Goal: Information Seeking & Learning: Compare options

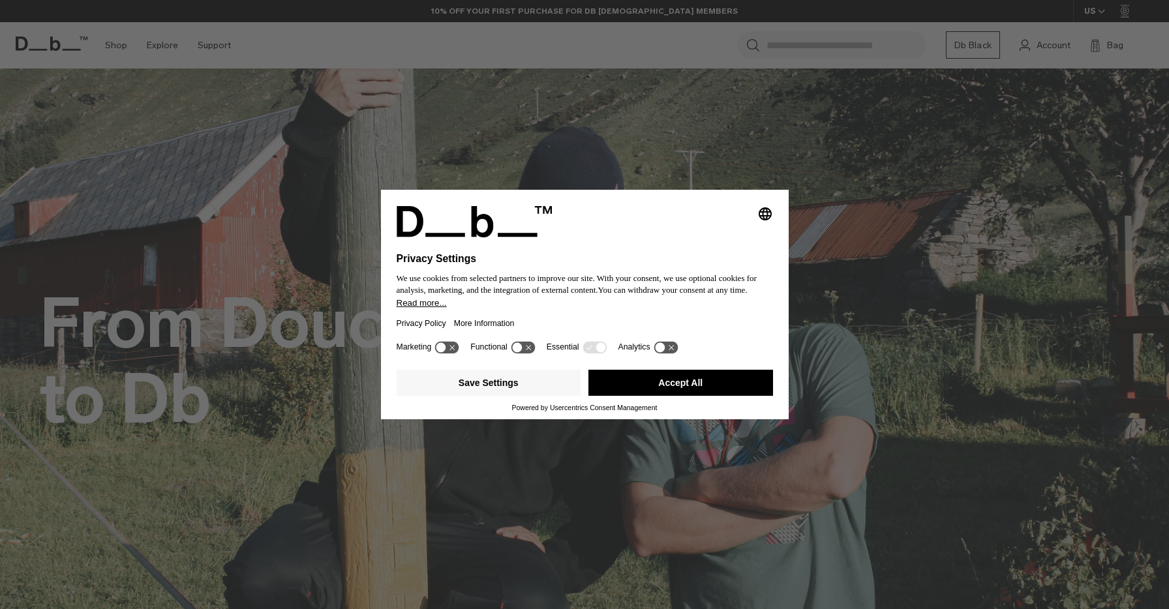
click at [121, 43] on div "Selecting an option will immediately change the language Privacy Settings We us…" at bounding box center [584, 304] width 1169 height 609
click at [656, 396] on button "Accept All" at bounding box center [680, 383] width 185 height 26
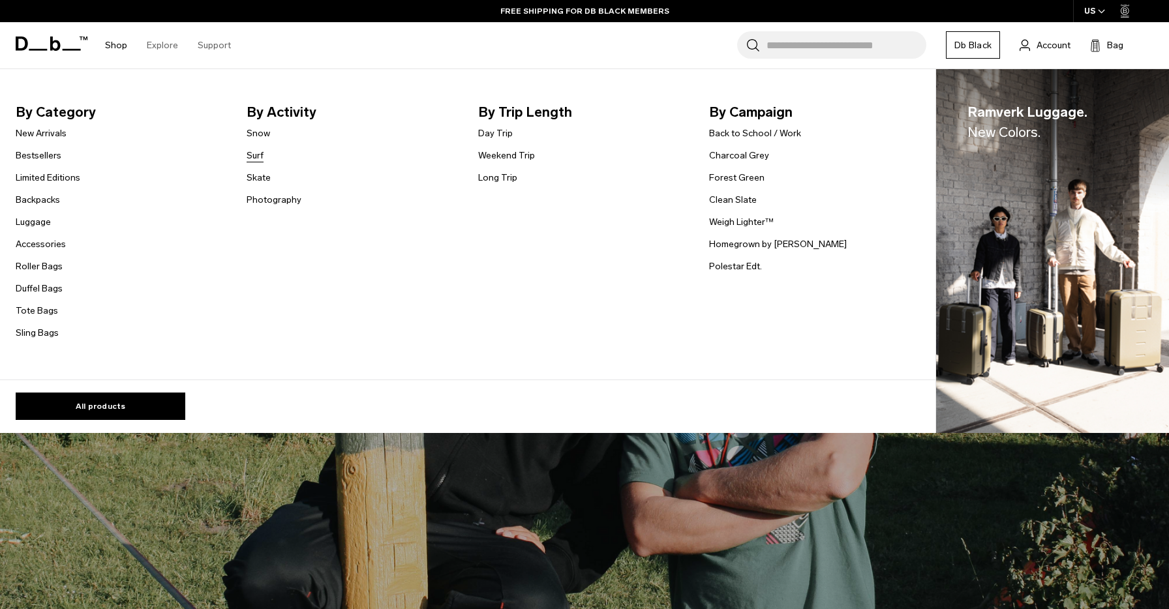
click at [252, 156] on link "Surf" at bounding box center [254, 156] width 17 height 14
click at [52, 334] on link "Sling Bags" at bounding box center [37, 333] width 43 height 14
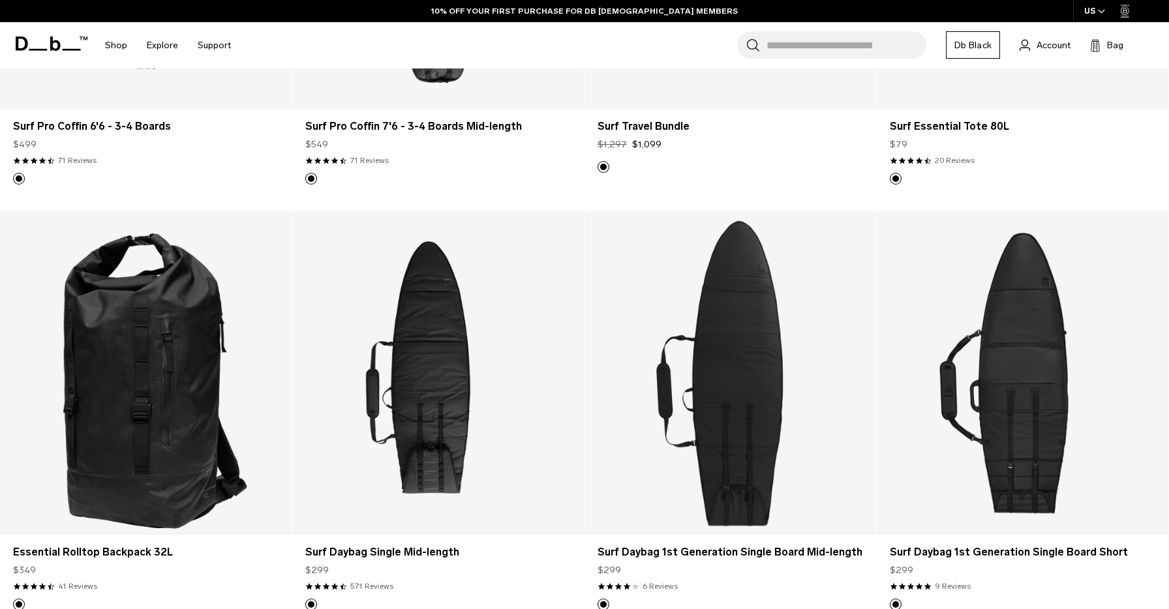
scroll to position [585, 0]
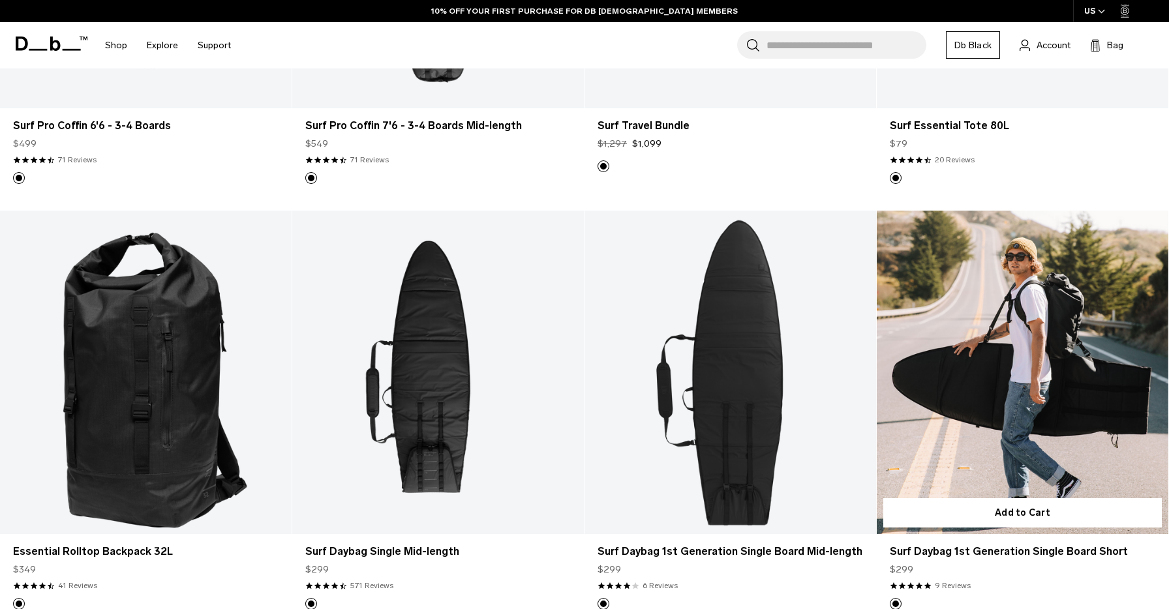
click at [962, 418] on link "Surf Daybag 1st Generation Single Board Short" at bounding box center [1021, 373] width 291 height 324
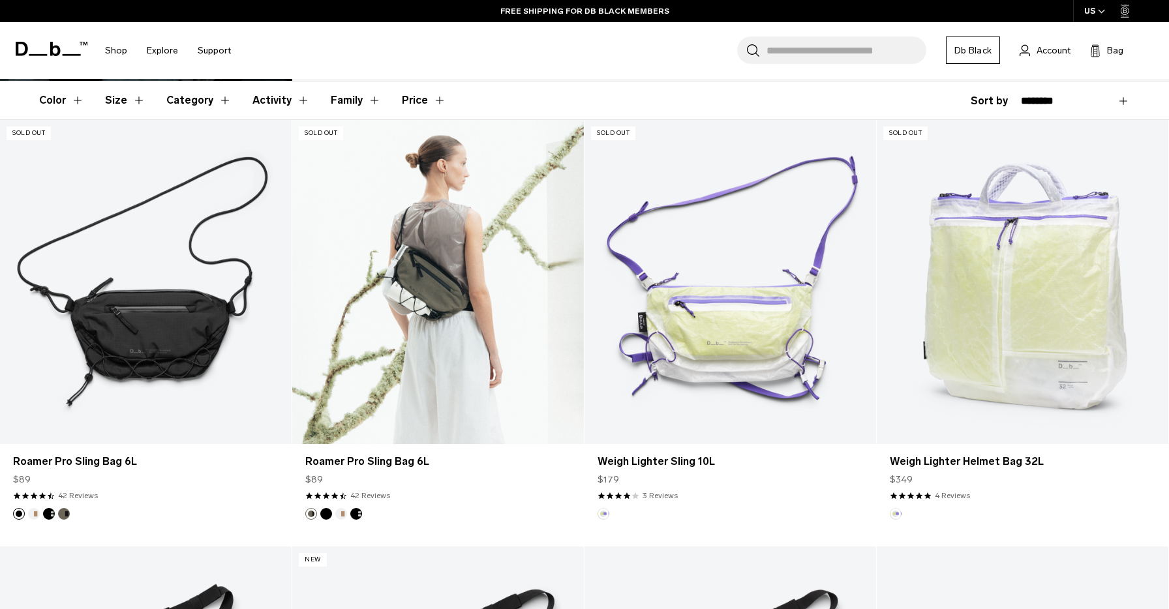
scroll to position [250, 0]
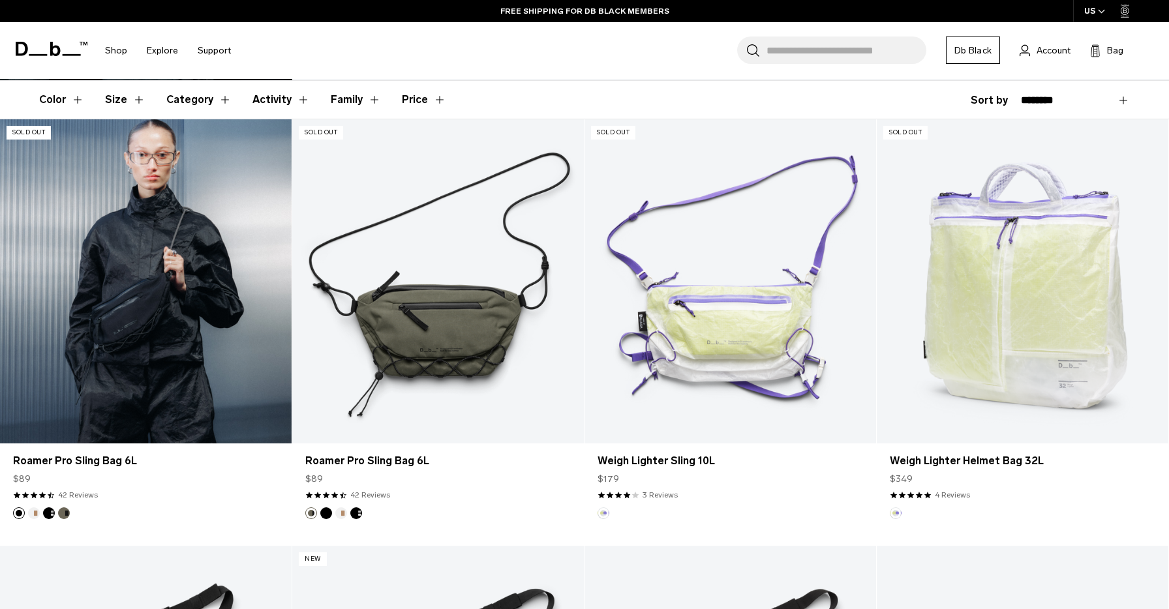
click at [171, 328] on link "Roamer Pro Sling Bag 6L" at bounding box center [145, 281] width 291 height 324
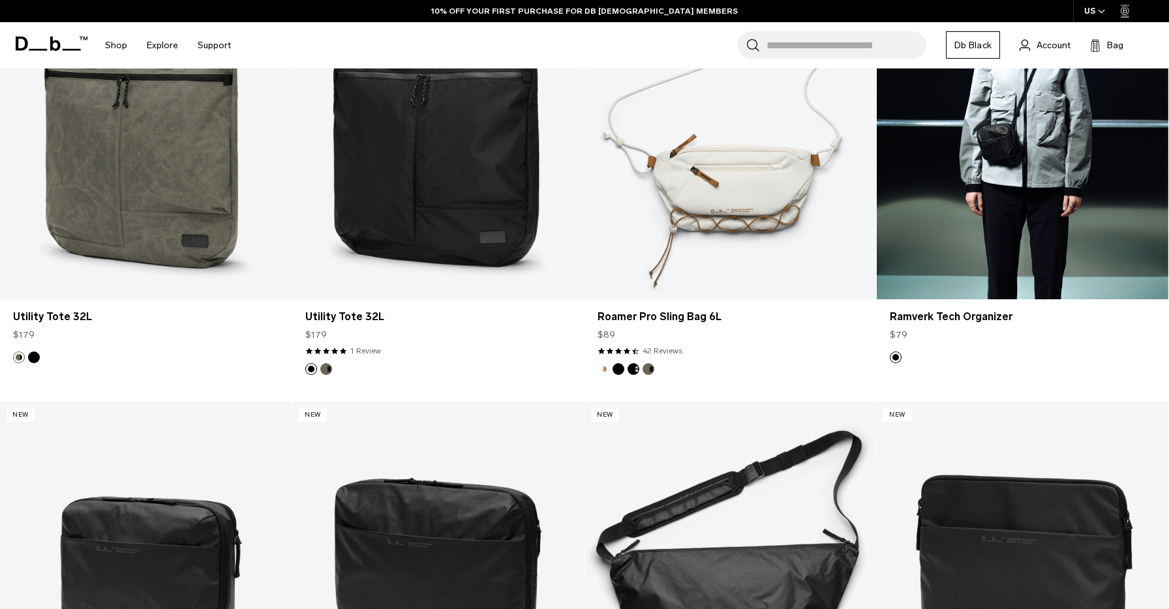
scroll to position [1671, 0]
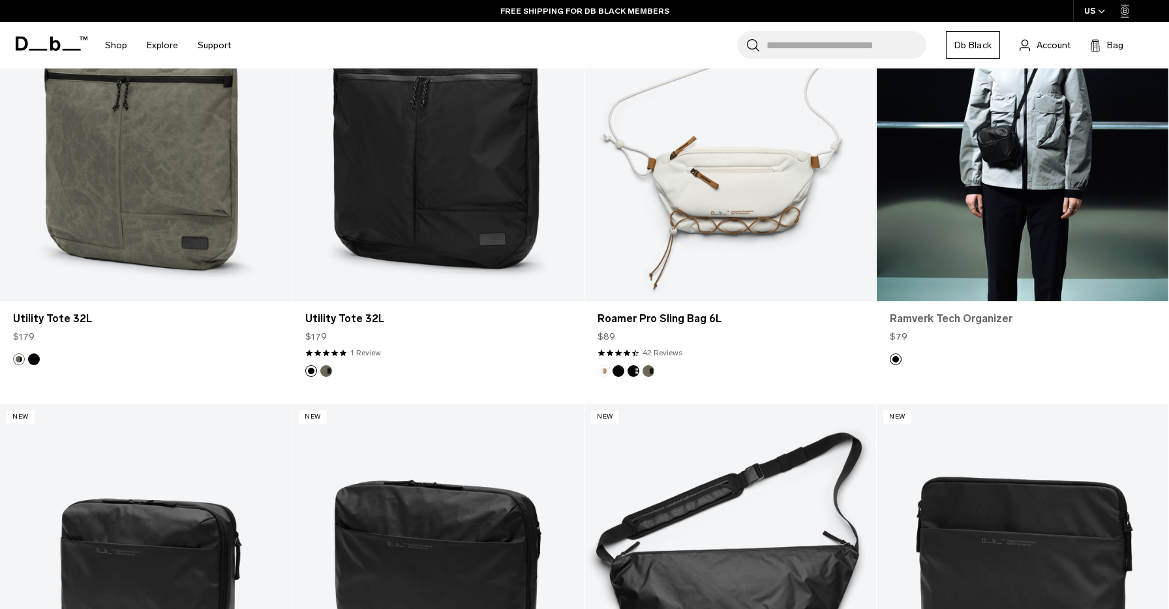
click at [953, 325] on link "Ramverk Tech Organizer" at bounding box center [1021, 319] width 265 height 16
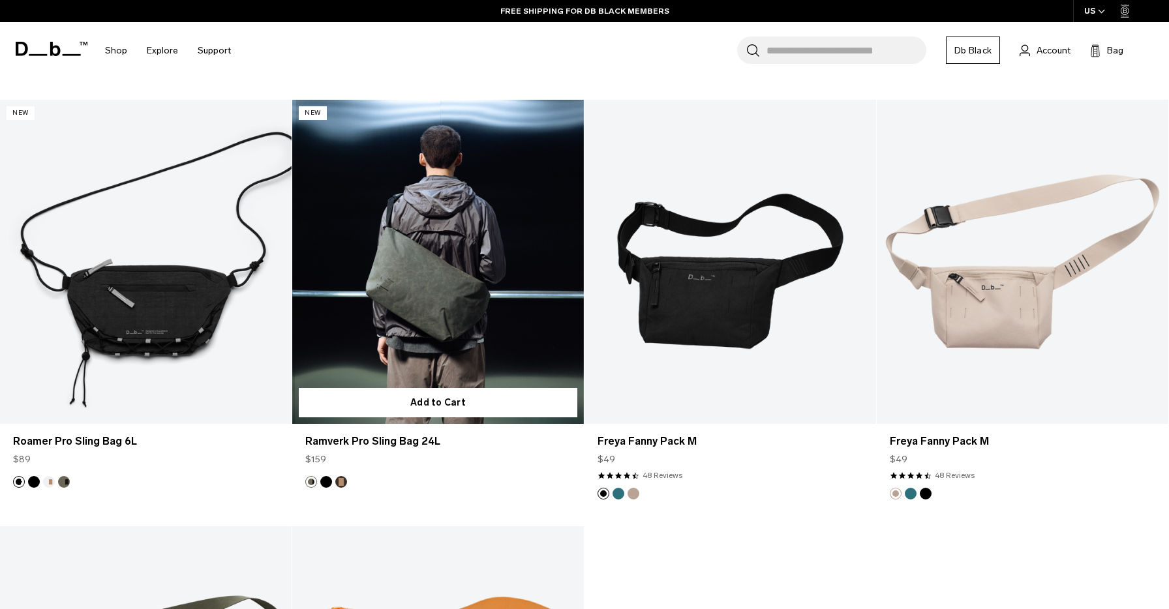
scroll to position [2831, 0]
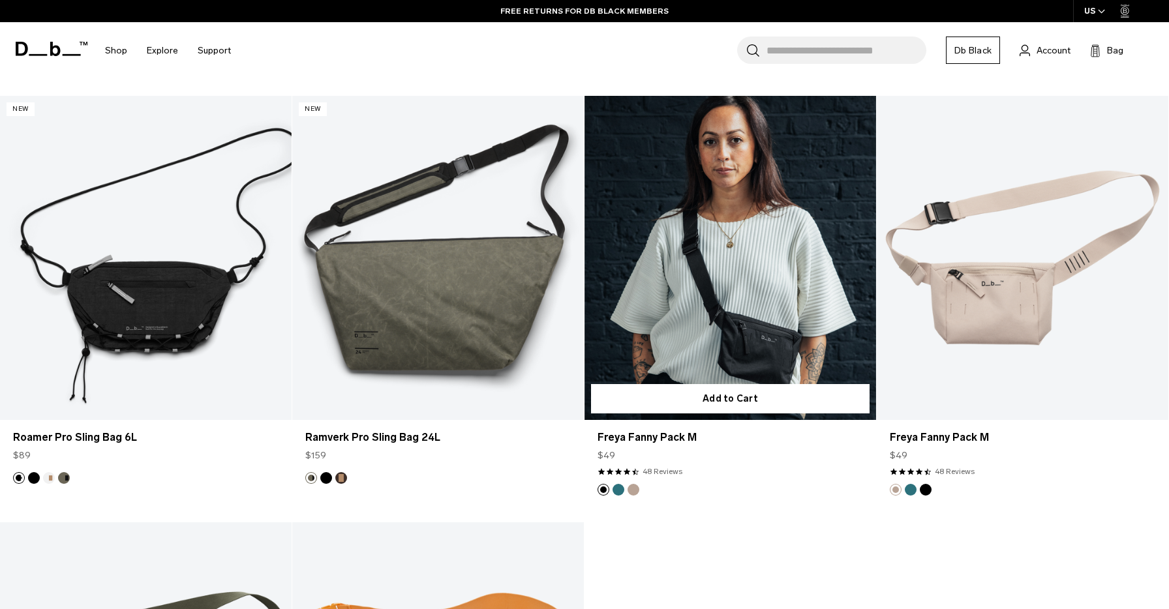
click at [674, 320] on link "Freya Fanny Pack M" at bounding box center [729, 258] width 291 height 324
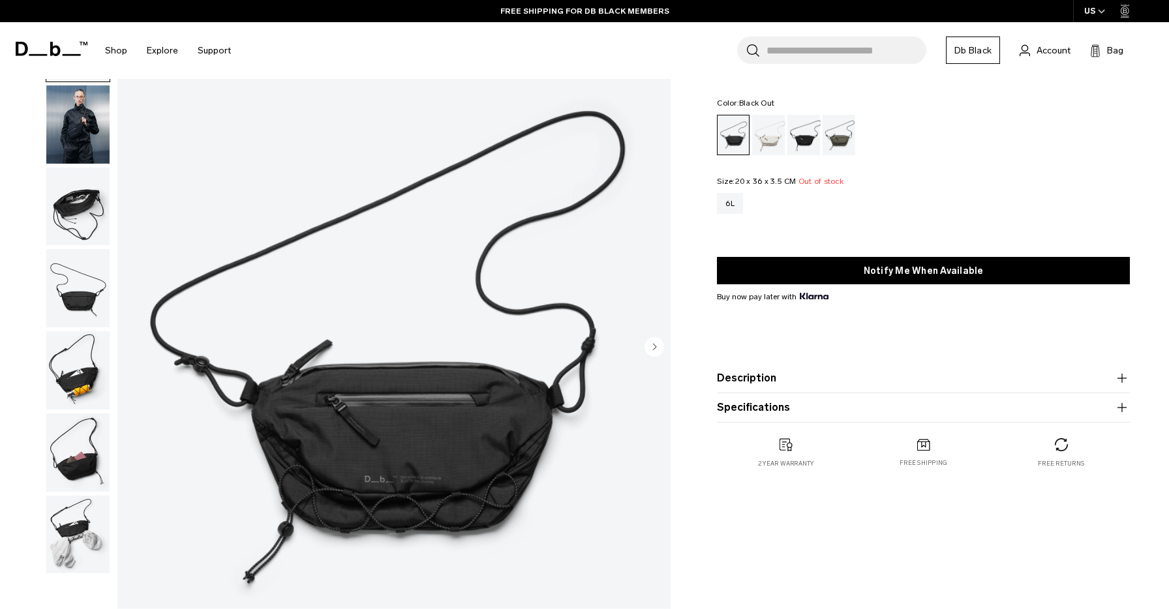
scroll to position [84, 0]
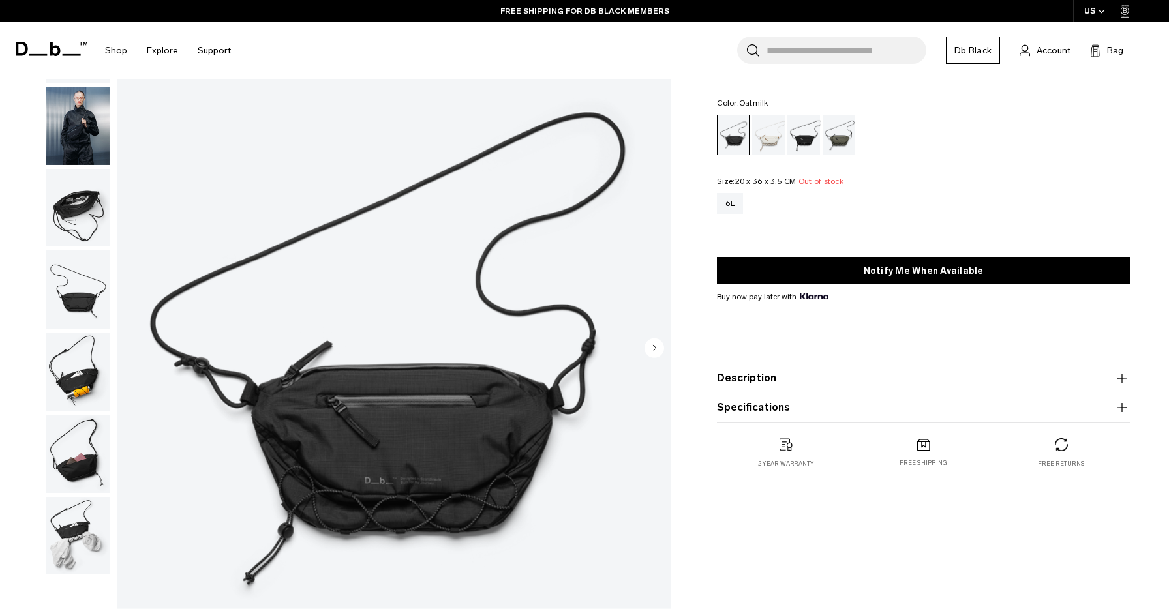
click at [765, 137] on div "Oatmilk" at bounding box center [768, 135] width 33 height 40
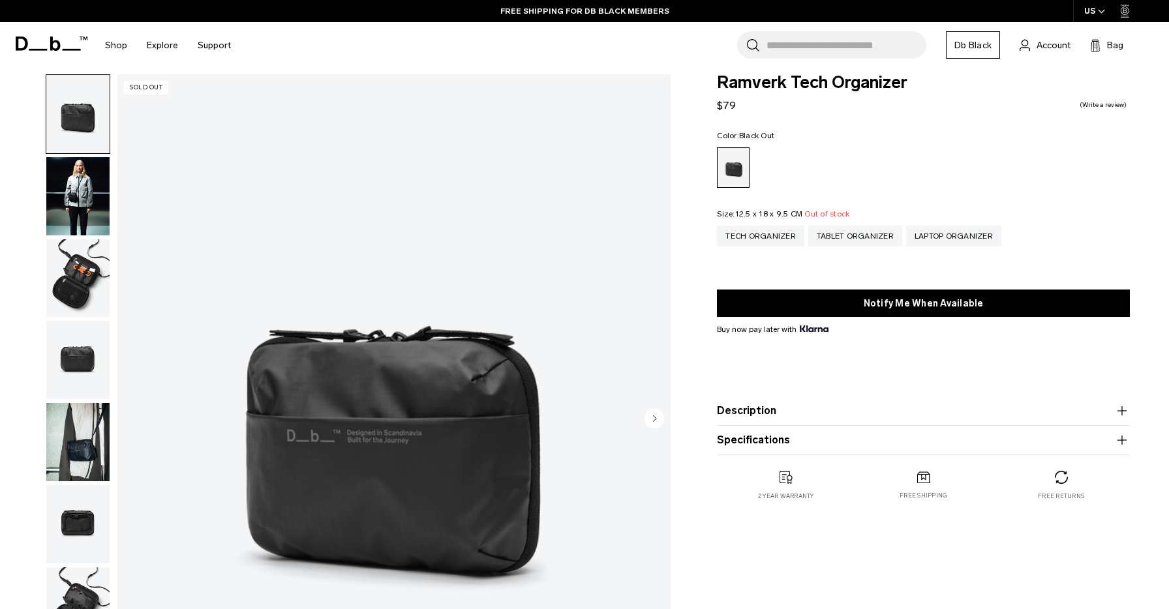
scroll to position [16, 0]
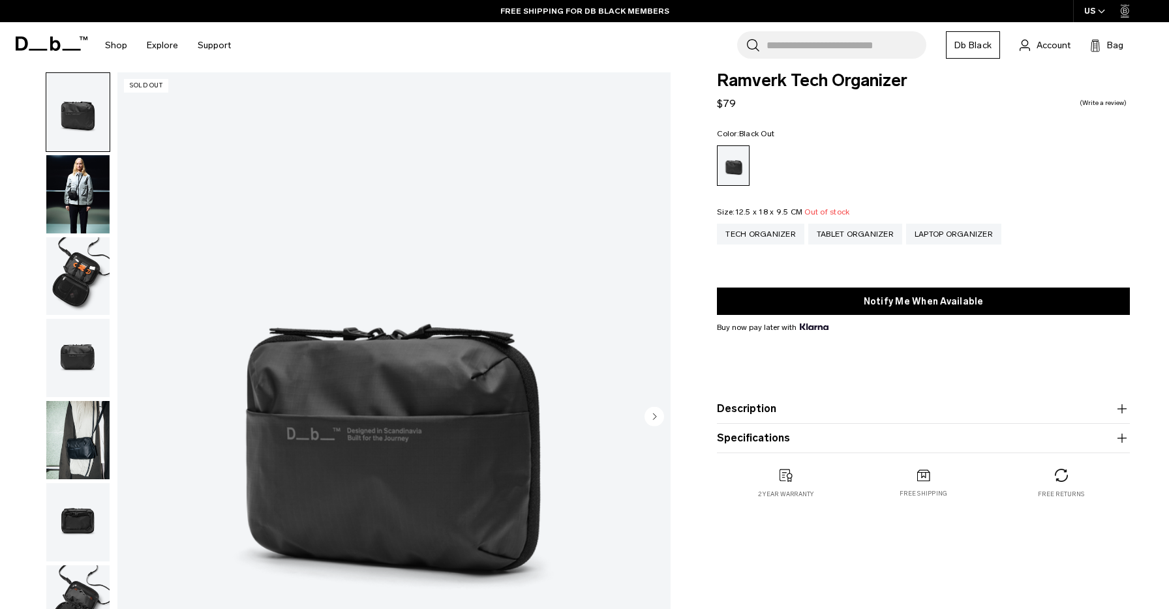
click at [88, 262] on img "button" at bounding box center [77, 276] width 63 height 78
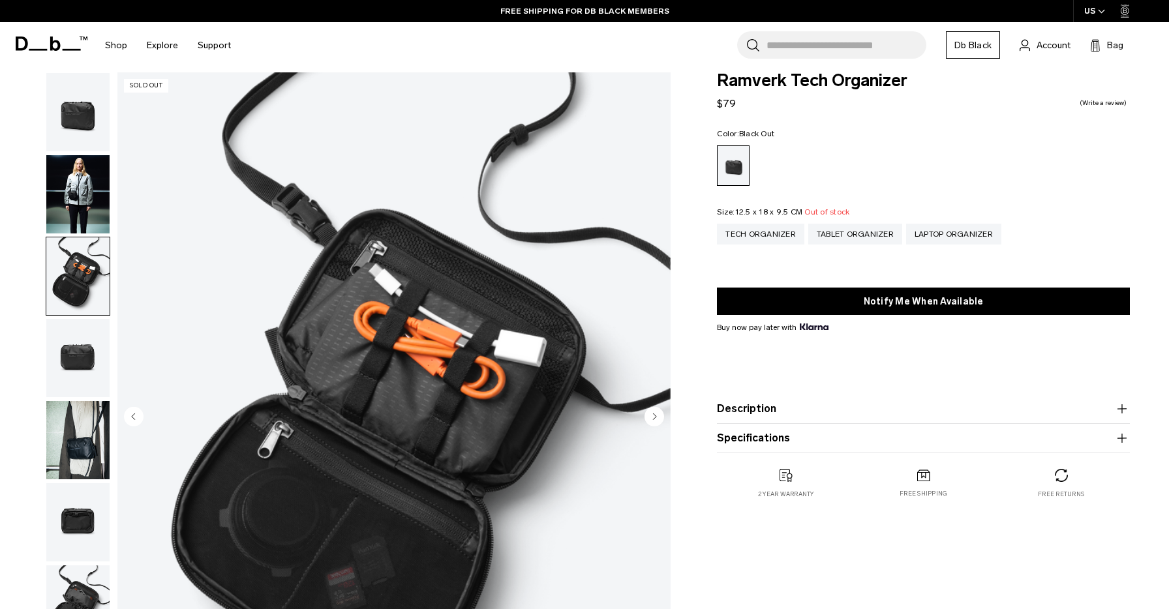
click at [80, 222] on img "button" at bounding box center [77, 194] width 63 height 78
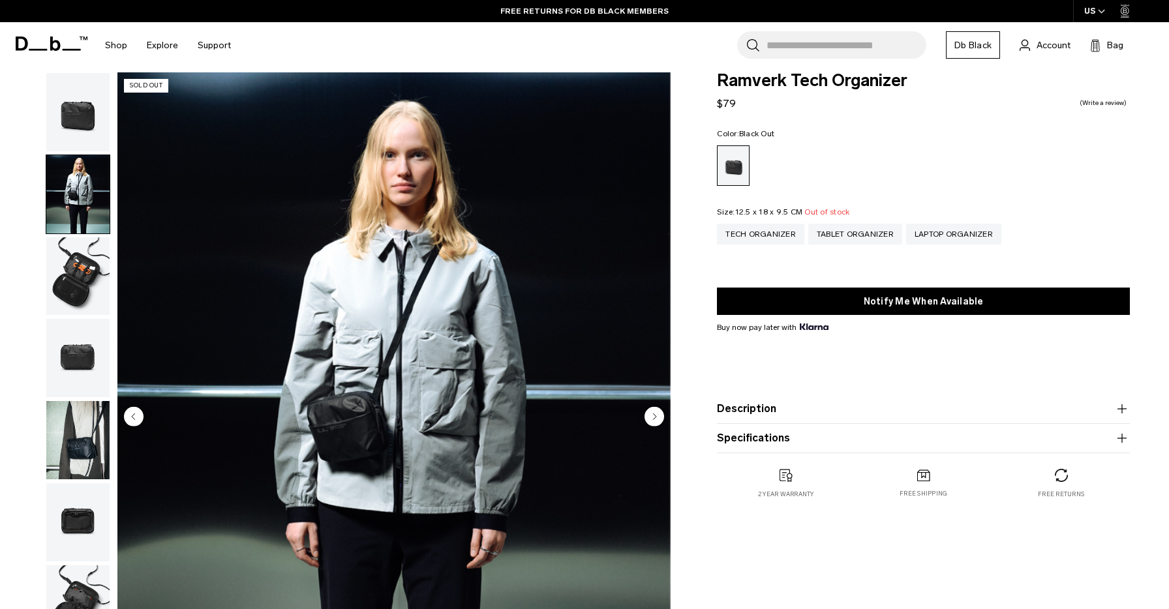
click at [74, 291] on img "button" at bounding box center [77, 276] width 63 height 78
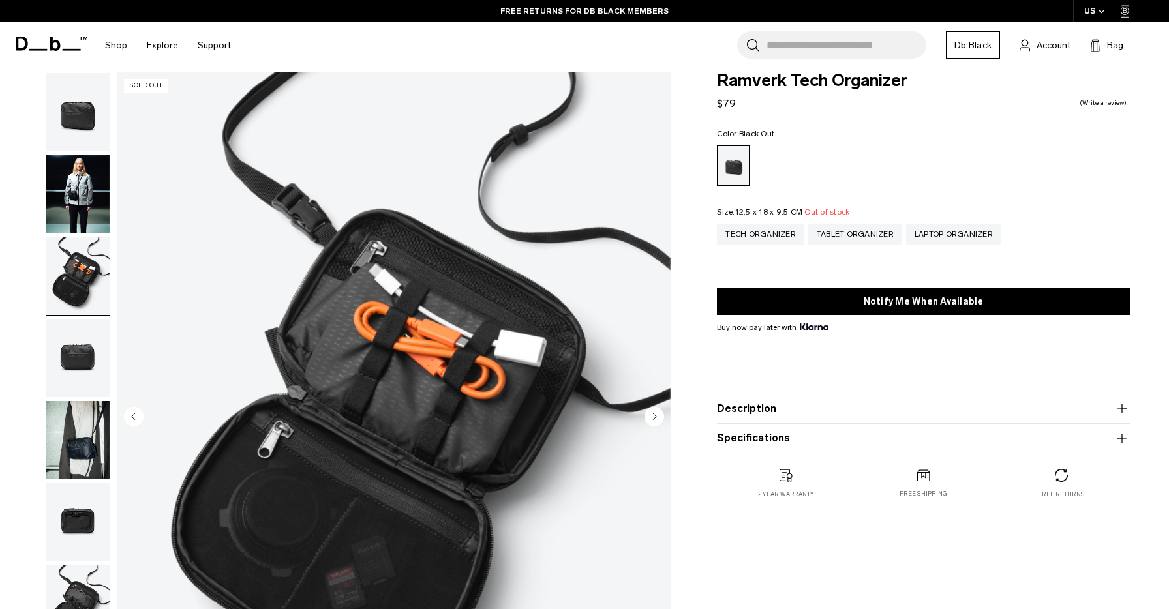
click at [78, 364] on img "button" at bounding box center [77, 358] width 63 height 78
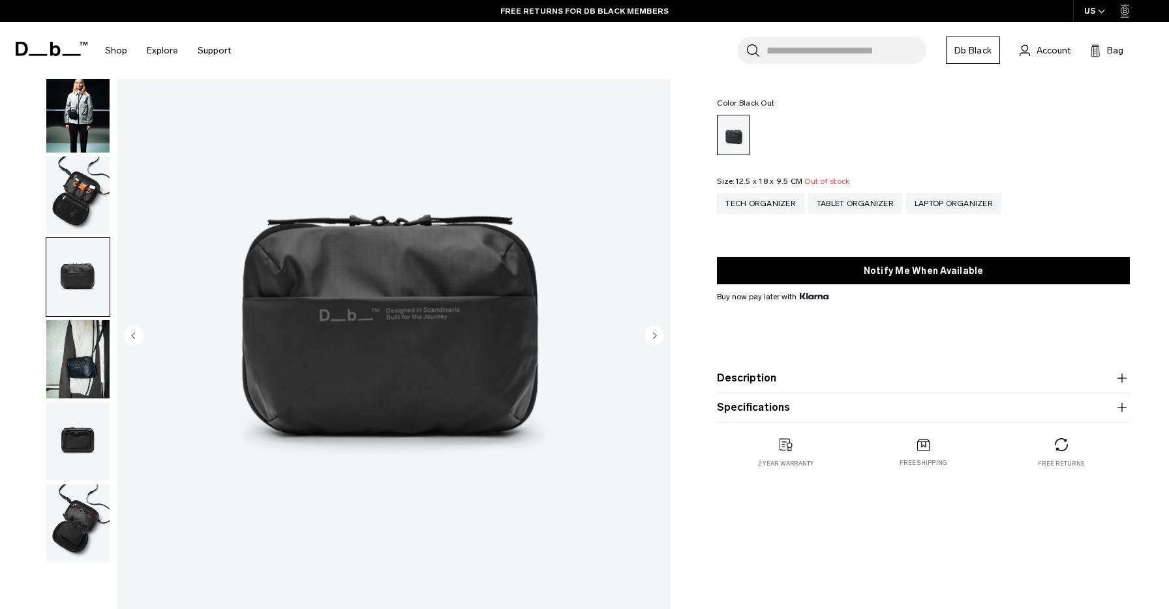
scroll to position [97, 0]
click at [78, 349] on img "button" at bounding box center [77, 359] width 63 height 78
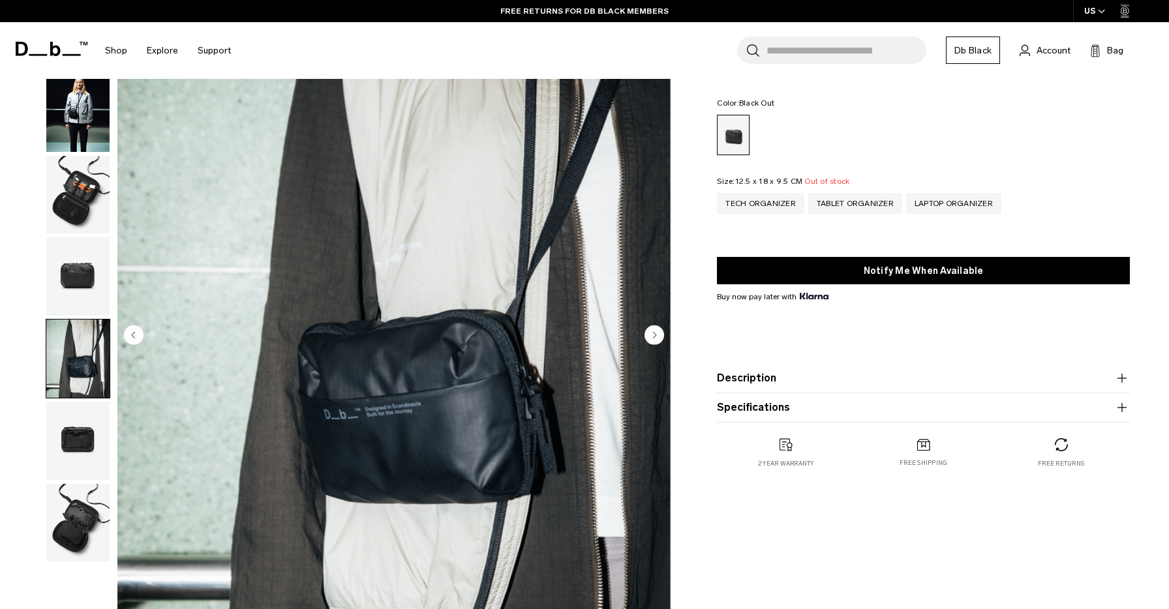
click at [78, 439] on img "button" at bounding box center [77, 441] width 63 height 78
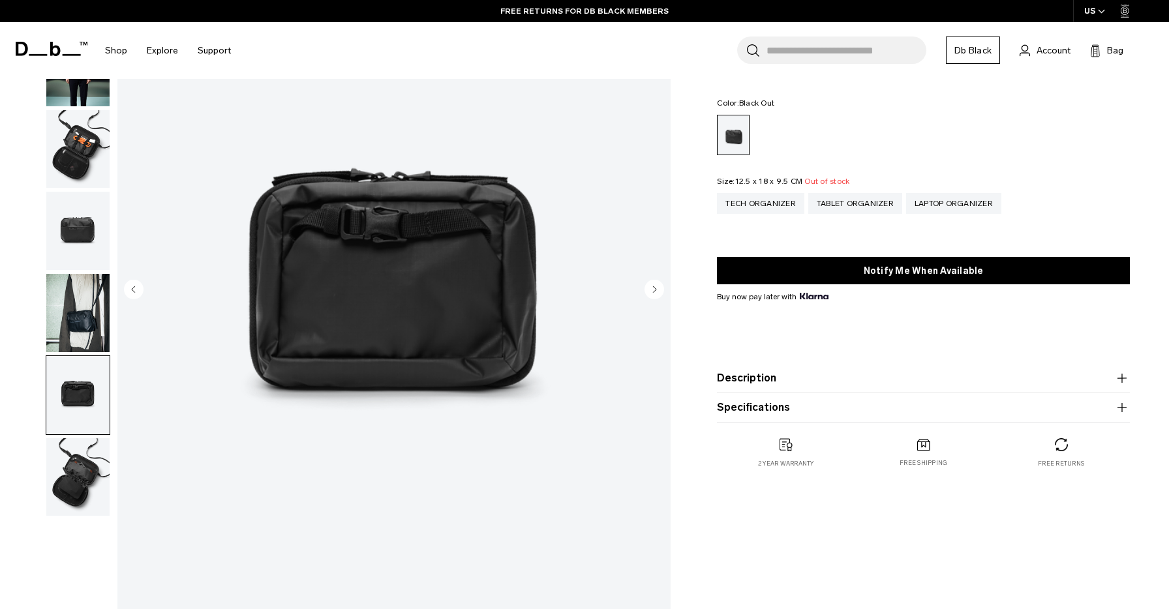
scroll to position [158, 0]
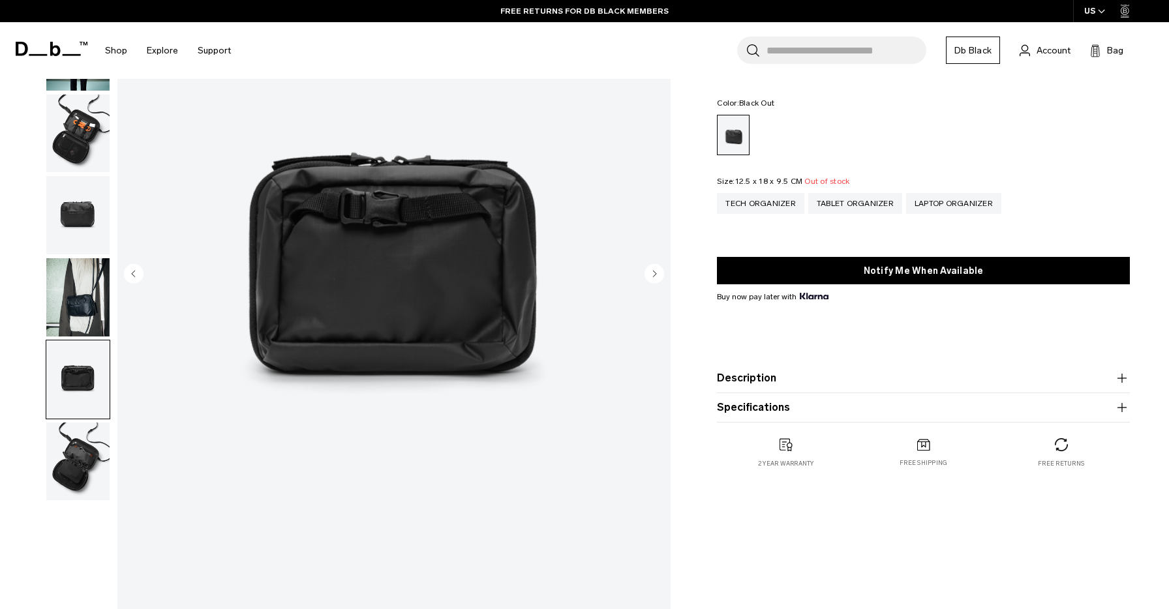
click at [78, 450] on img "button" at bounding box center [77, 462] width 63 height 78
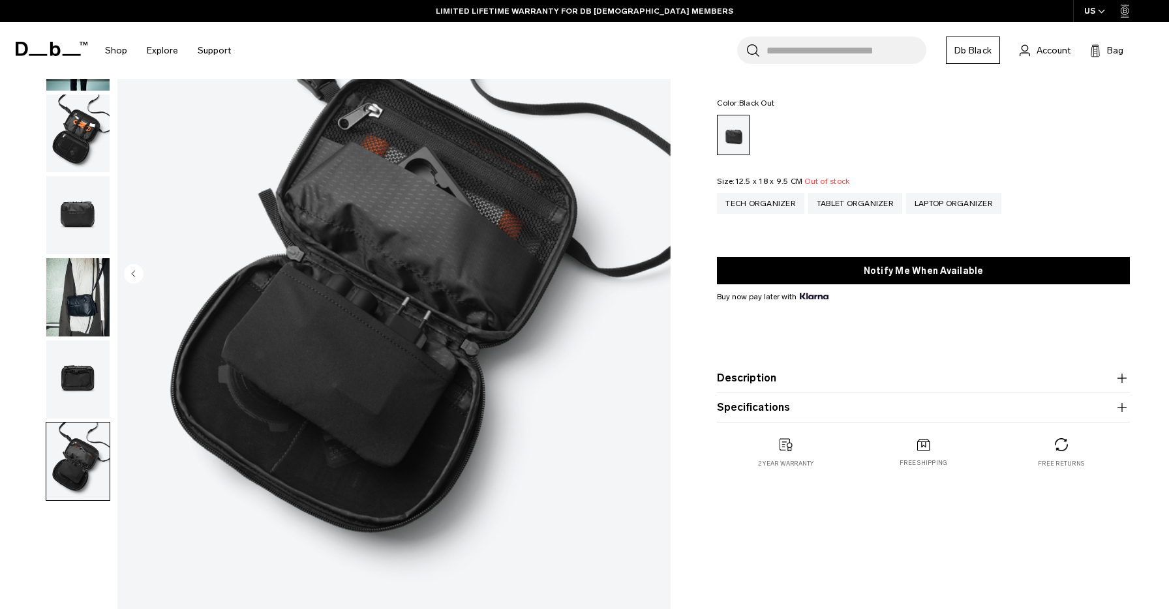
scroll to position [0, 0]
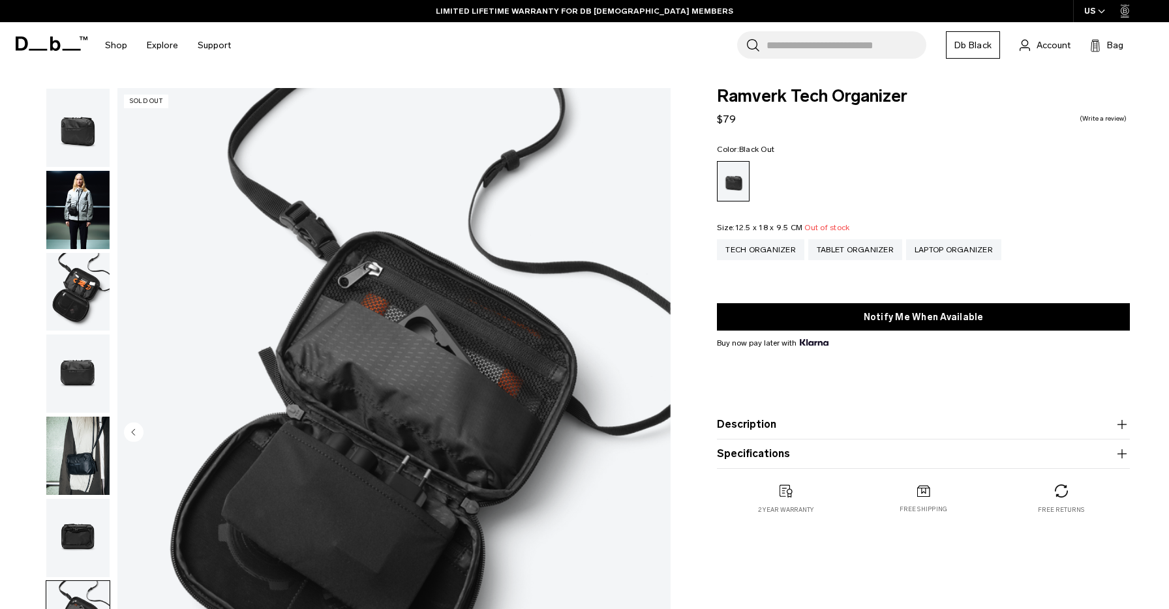
click at [78, 210] on img "button" at bounding box center [77, 210] width 63 height 78
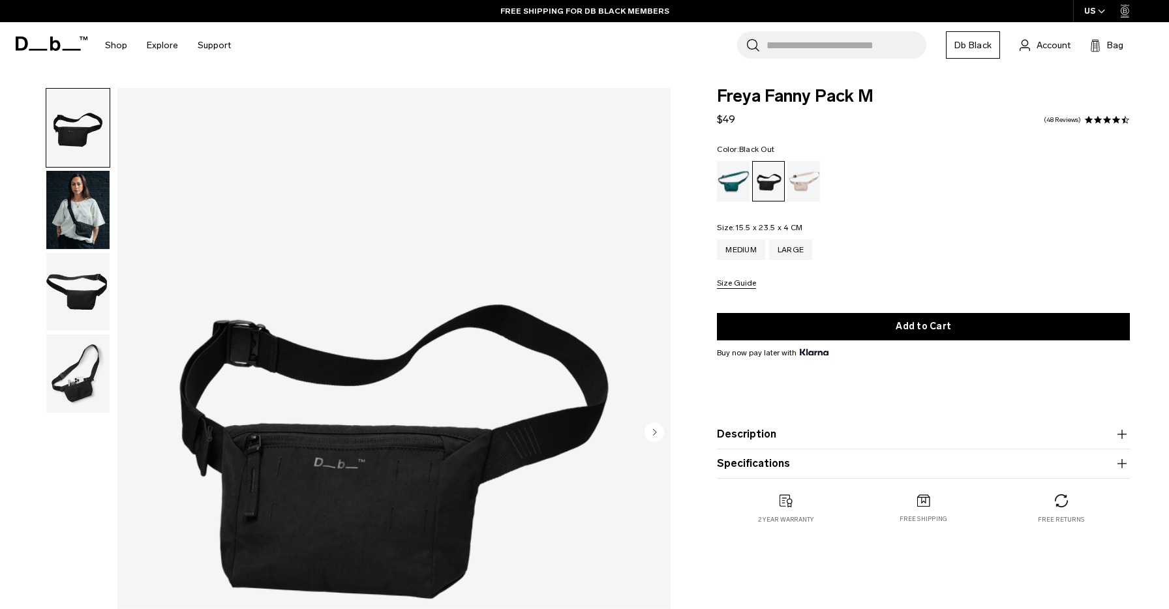
click at [85, 220] on img "button" at bounding box center [77, 210] width 63 height 78
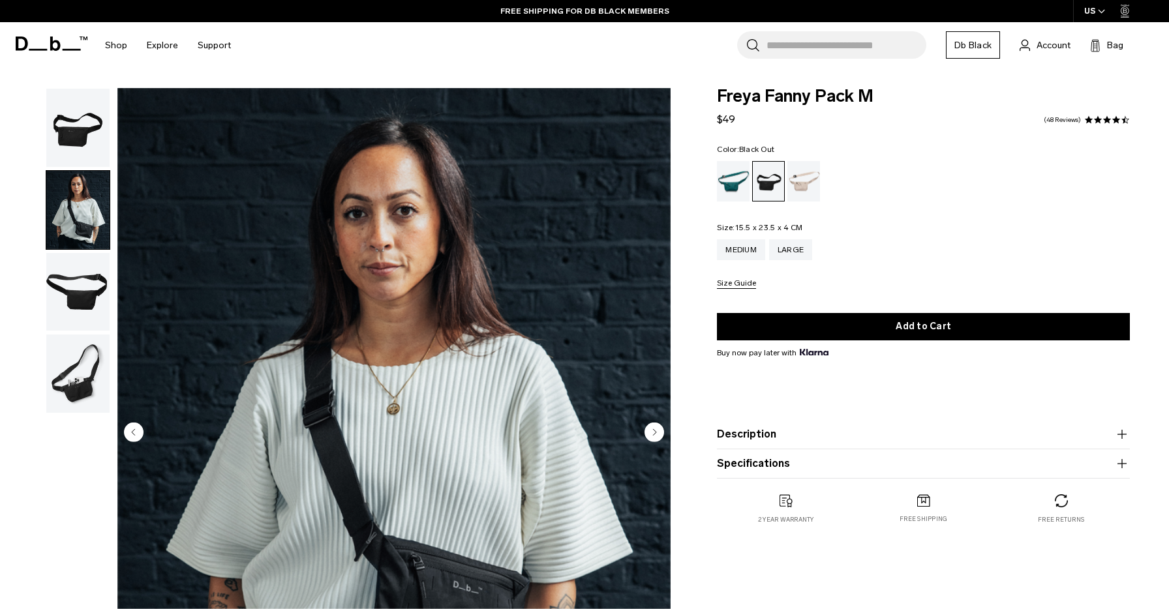
click at [83, 291] on img "button" at bounding box center [77, 292] width 63 height 78
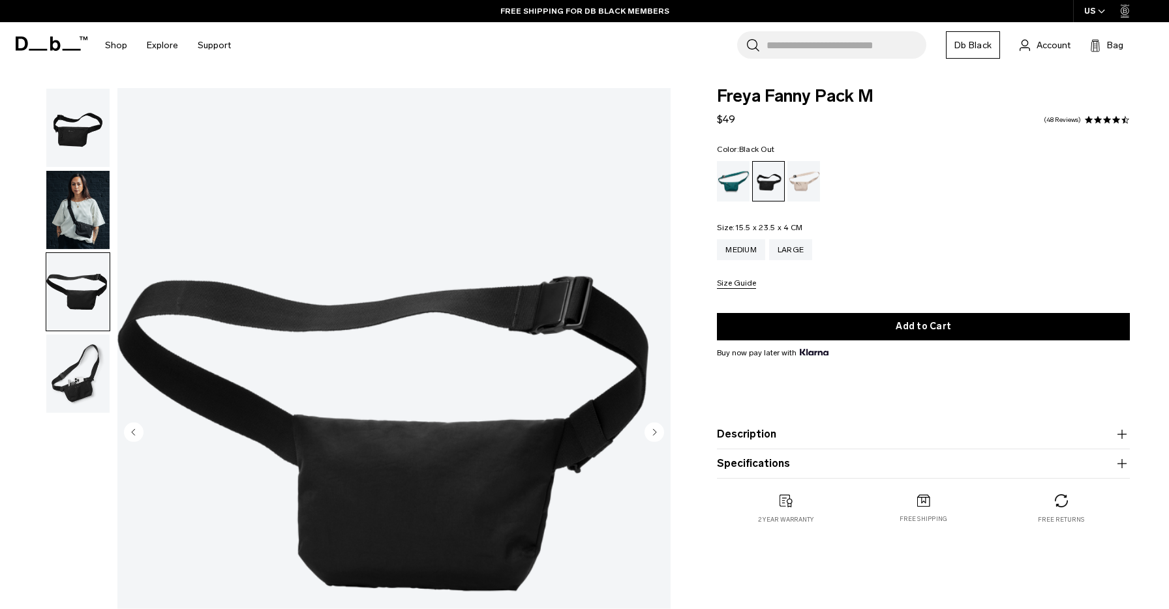
click at [77, 370] on img "button" at bounding box center [77, 374] width 63 height 78
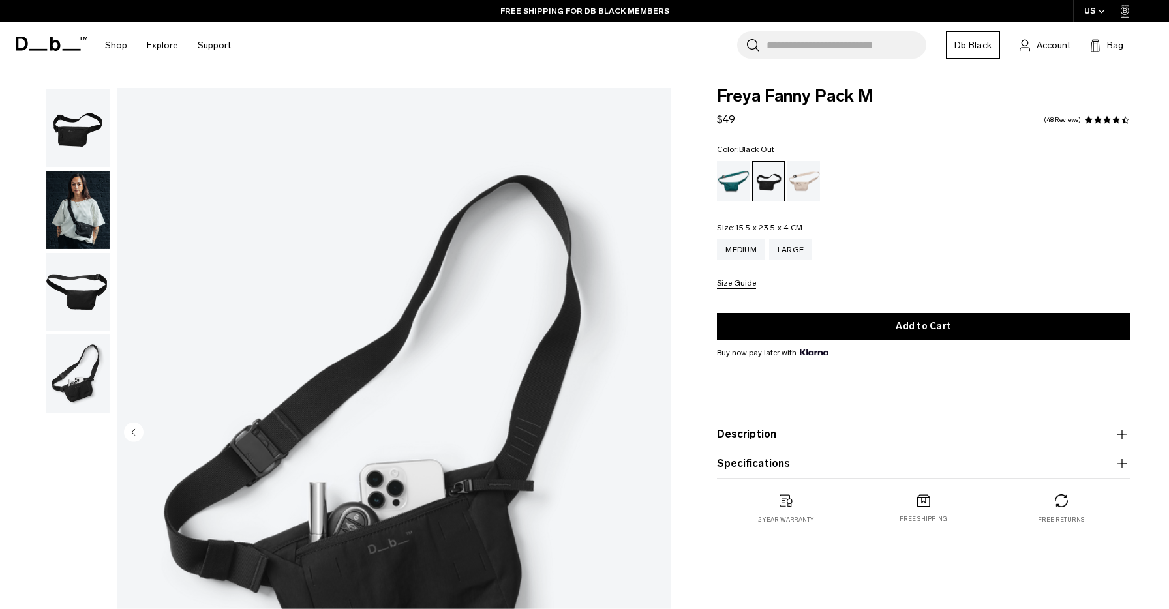
click at [71, 305] on img "button" at bounding box center [77, 292] width 63 height 78
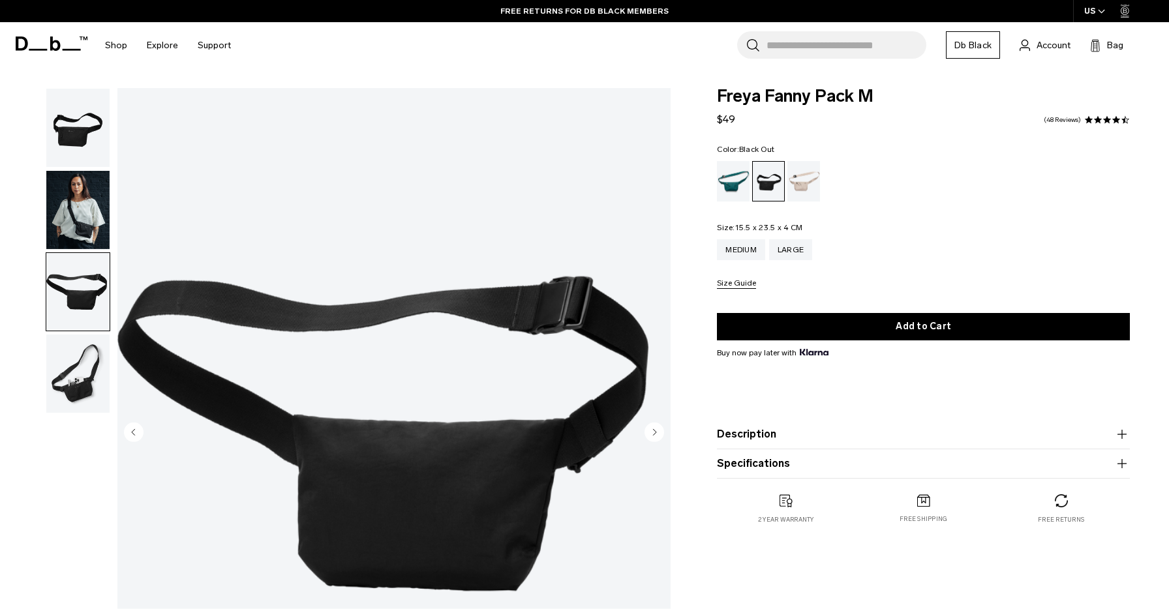
click at [68, 222] on img "button" at bounding box center [77, 210] width 63 height 78
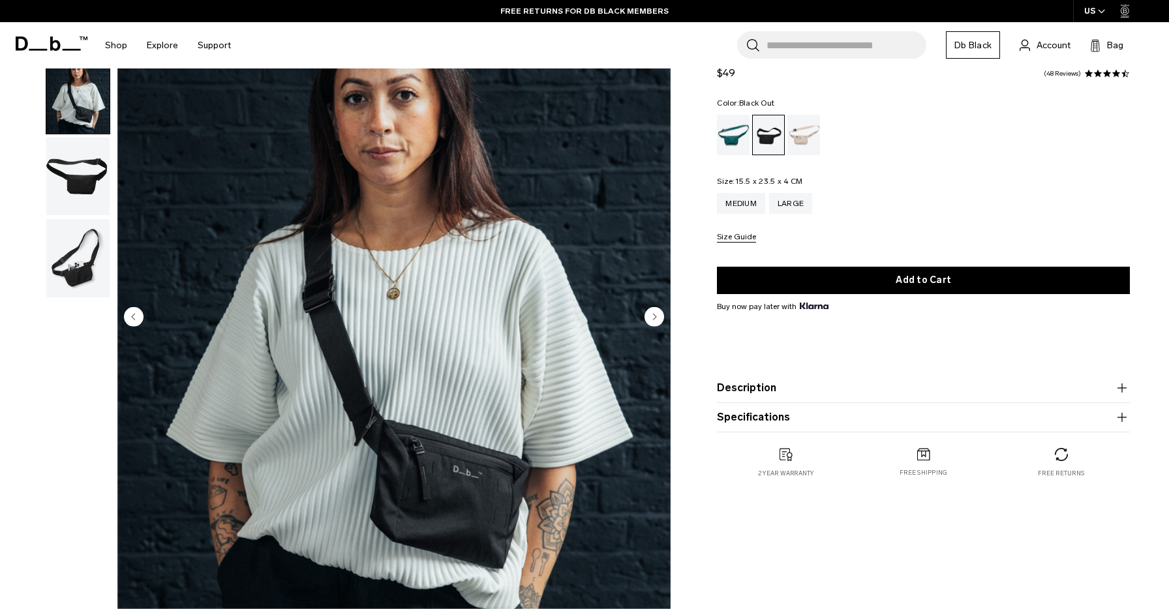
scroll to position [112, 0]
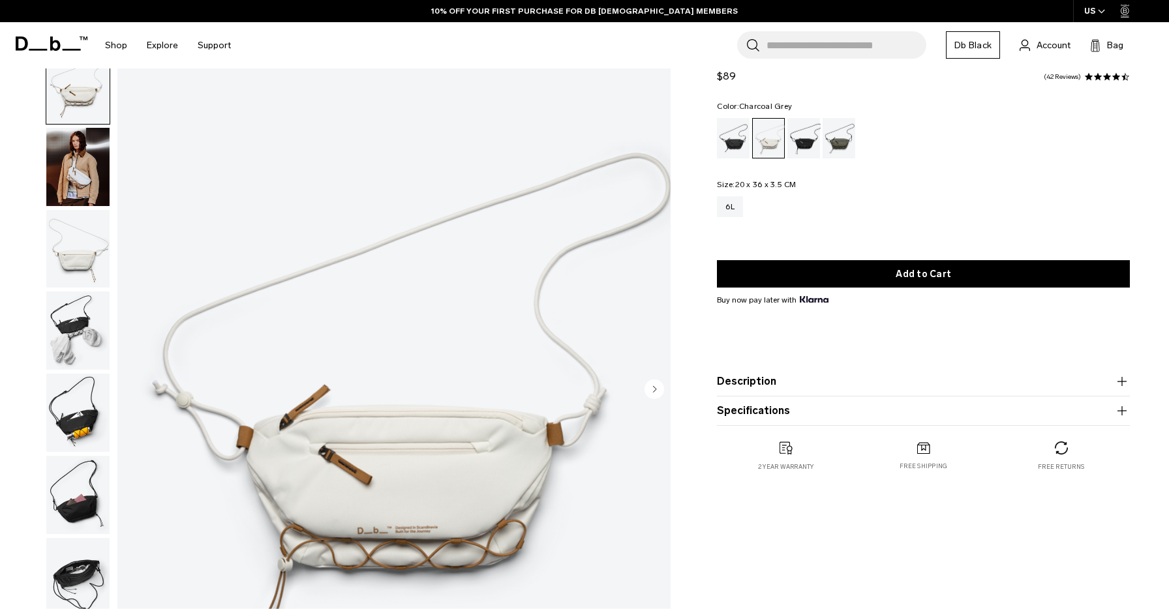
click at [809, 149] on div "Charcoal Grey" at bounding box center [803, 138] width 33 height 40
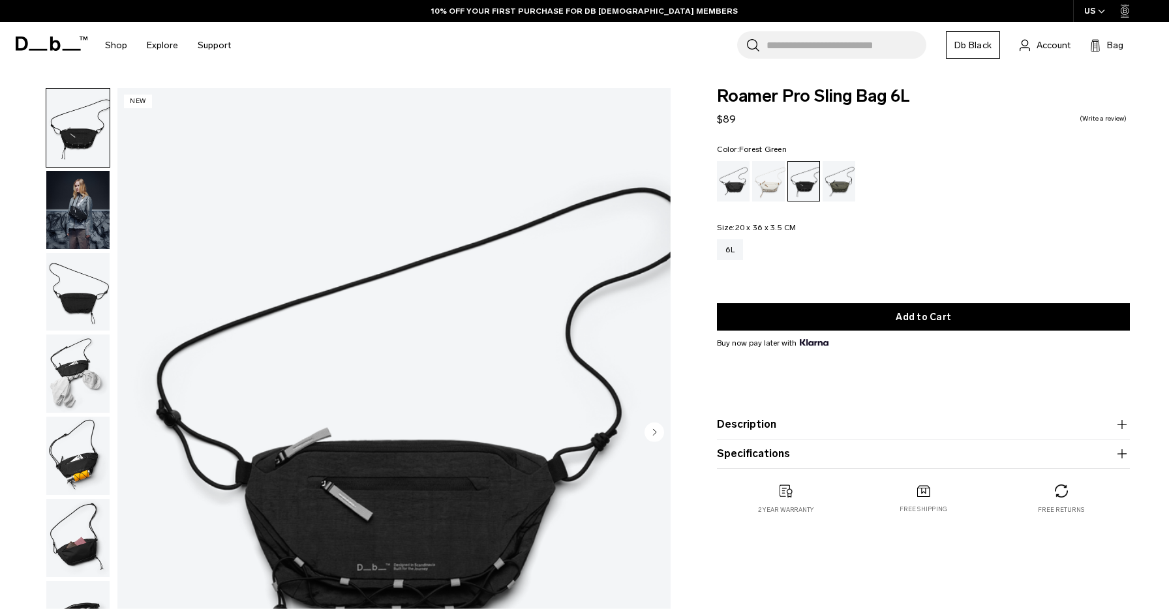
click at [840, 199] on div "Forest Green" at bounding box center [838, 181] width 33 height 40
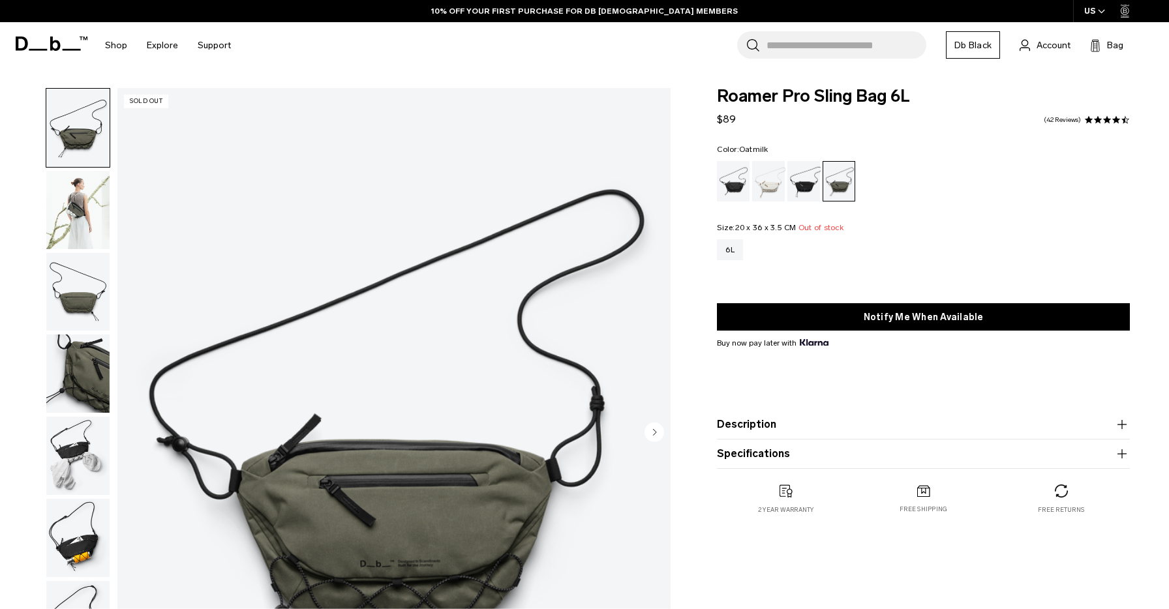
click at [767, 176] on div "Oatmilk" at bounding box center [768, 181] width 33 height 40
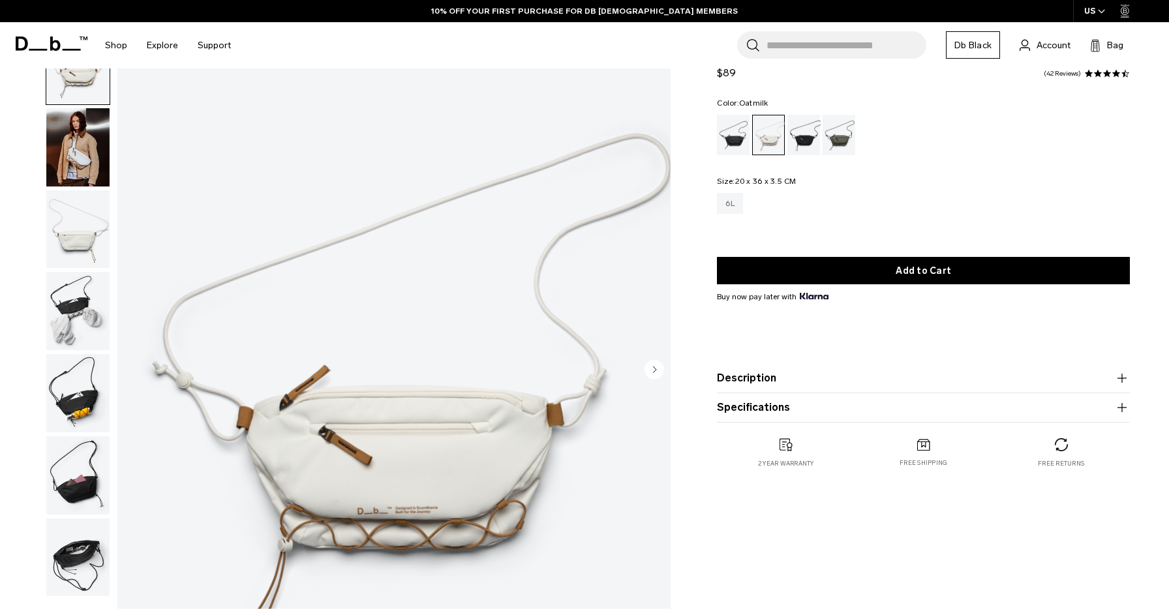
scroll to position [86, 0]
